Goal: Complete application form

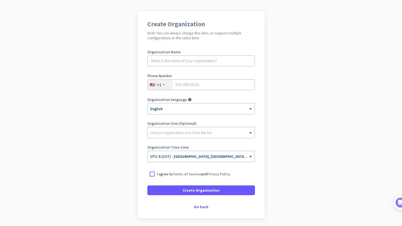
scroll to position [34, 0]
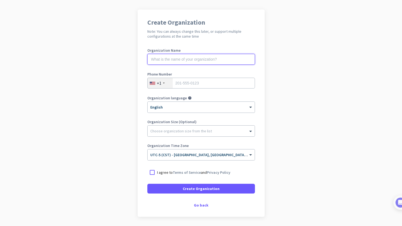
click at [208, 60] on input "text" at bounding box center [200, 59] width 107 height 11
type input "Mercor"
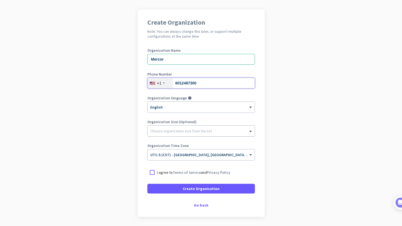
type input "6012487300"
click at [241, 129] on div at bounding box center [200, 129] width 107 height 5
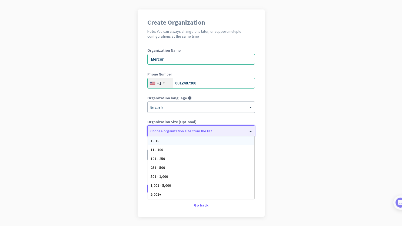
click at [232, 140] on div "1 - 10" at bounding box center [201, 140] width 106 height 9
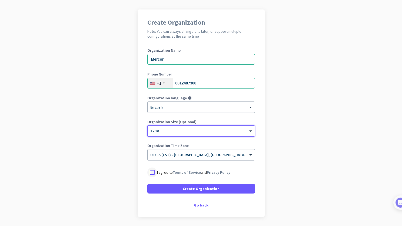
click at [150, 172] on div at bounding box center [152, 172] width 10 height 10
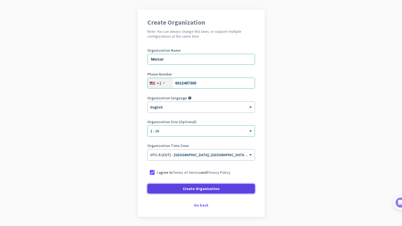
click at [159, 187] on span at bounding box center [200, 188] width 107 height 13
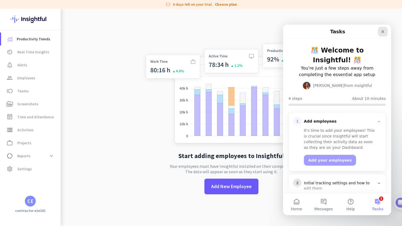
click at [382, 31] on icon "Close" at bounding box center [382, 31] width 4 height 4
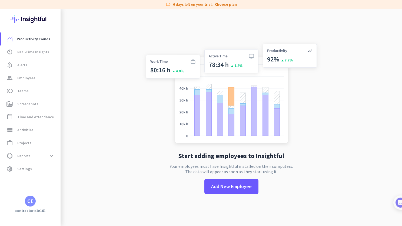
click at [31, 19] on img at bounding box center [30, 19] width 39 height 21
